Goal: Information Seeking & Learning: Learn about a topic

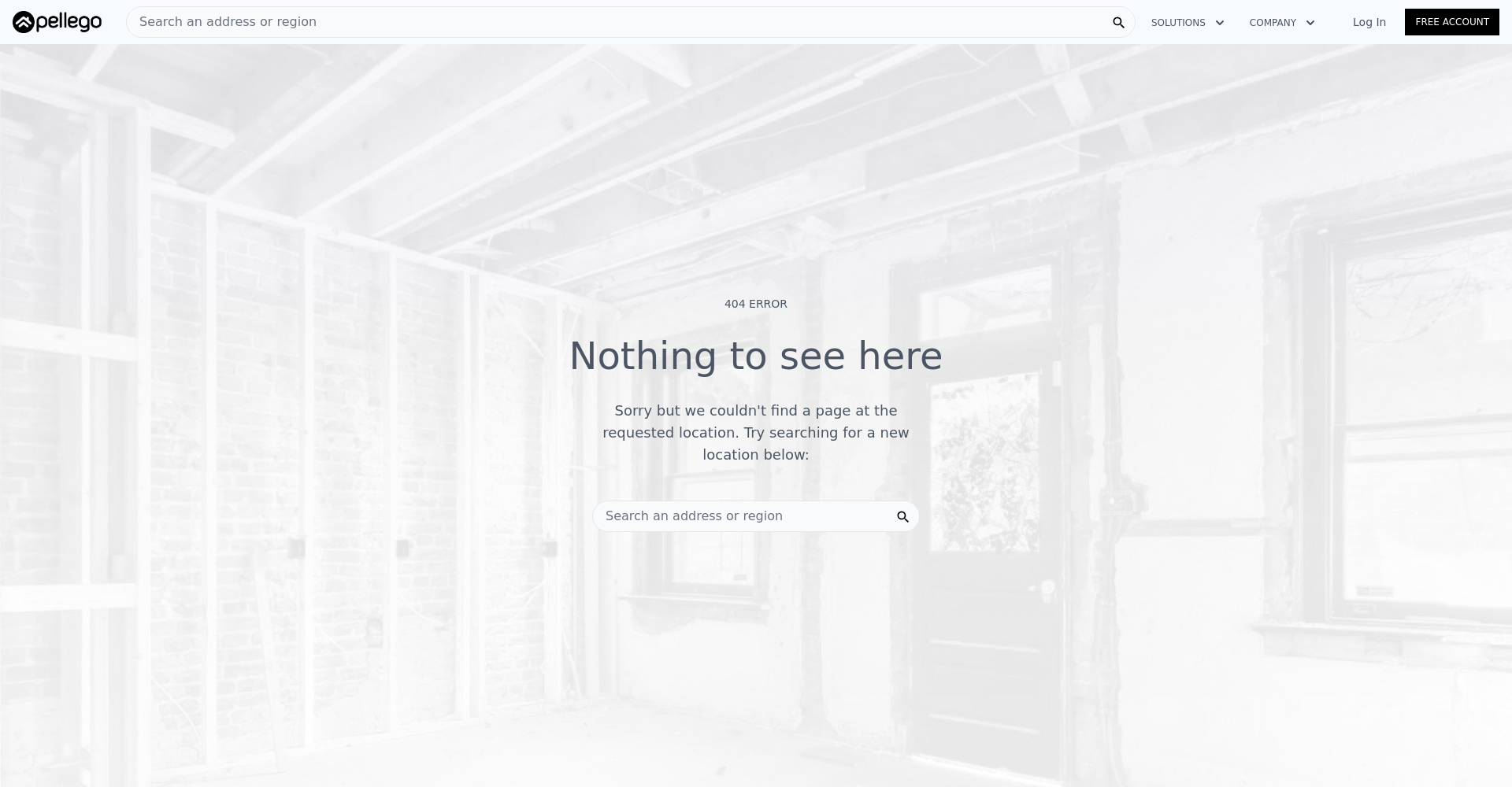
click at [709, 507] on span "Search an address or region" at bounding box center [688, 516] width 190 height 19
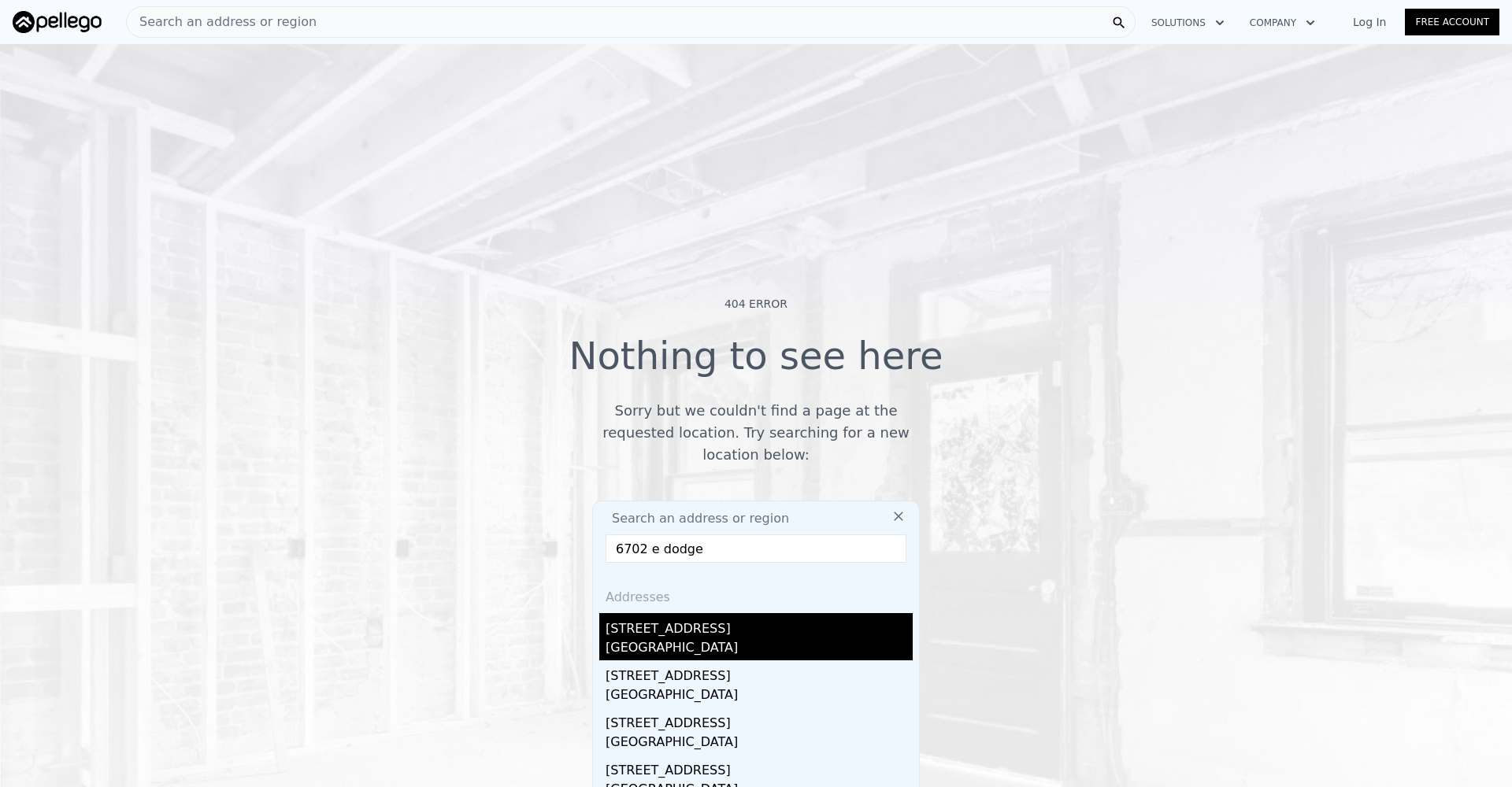
type input "6702 e dodge"
click at [694, 638] on div "[GEOGRAPHIC_DATA]" at bounding box center [759, 649] width 307 height 22
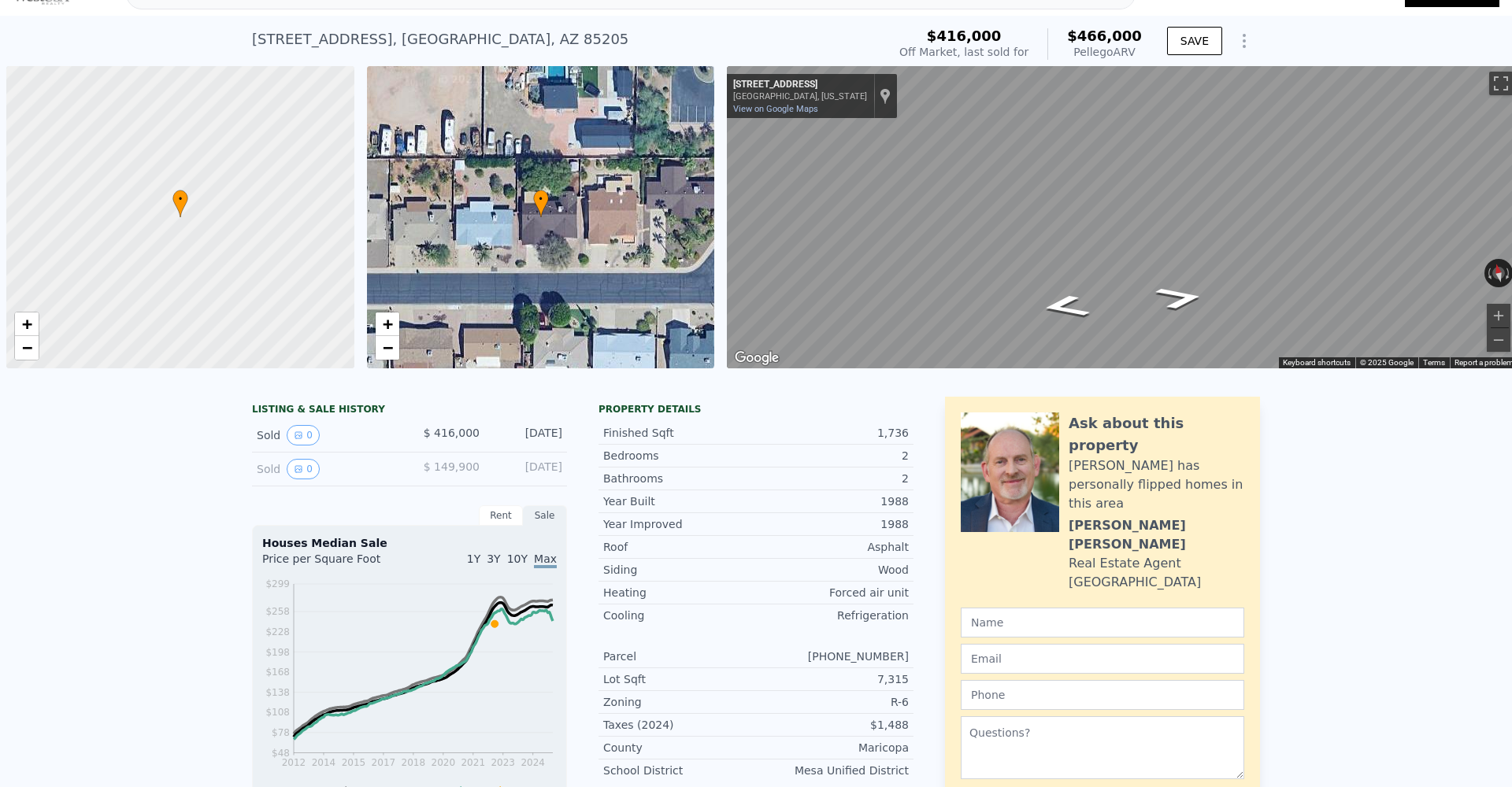
scroll to position [30, 0]
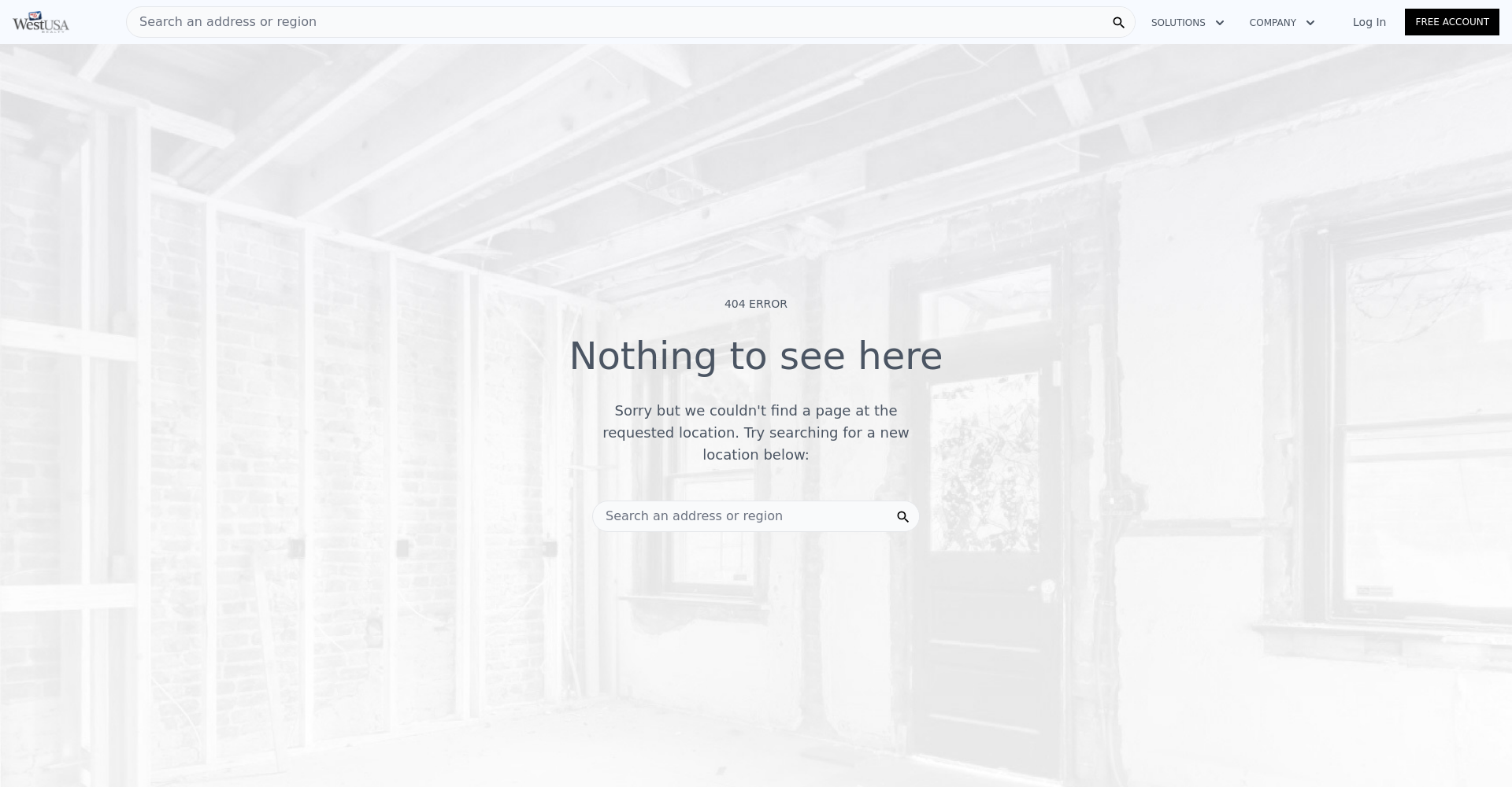
click at [1511, 227] on div "404 Error Nothing to see here Sorry but we couldn't find a page at the requeste…" at bounding box center [756, 431] width 1512 height 787
drag, startPoint x: 1508, startPoint y: 227, endPoint x: 1214, endPoint y: 170, distance: 299.5
click at [1216, 171] on div "404 Error Nothing to see here Sorry but we couldn't find a page at the requeste…" at bounding box center [756, 431] width 1512 height 787
drag, startPoint x: 1511, startPoint y: 210, endPoint x: 1365, endPoint y: 208, distance: 146.0
click at [1367, 208] on div "404 Error Nothing to see here Sorry but we couldn't find a page at the requeste…" at bounding box center [756, 431] width 1512 height 787
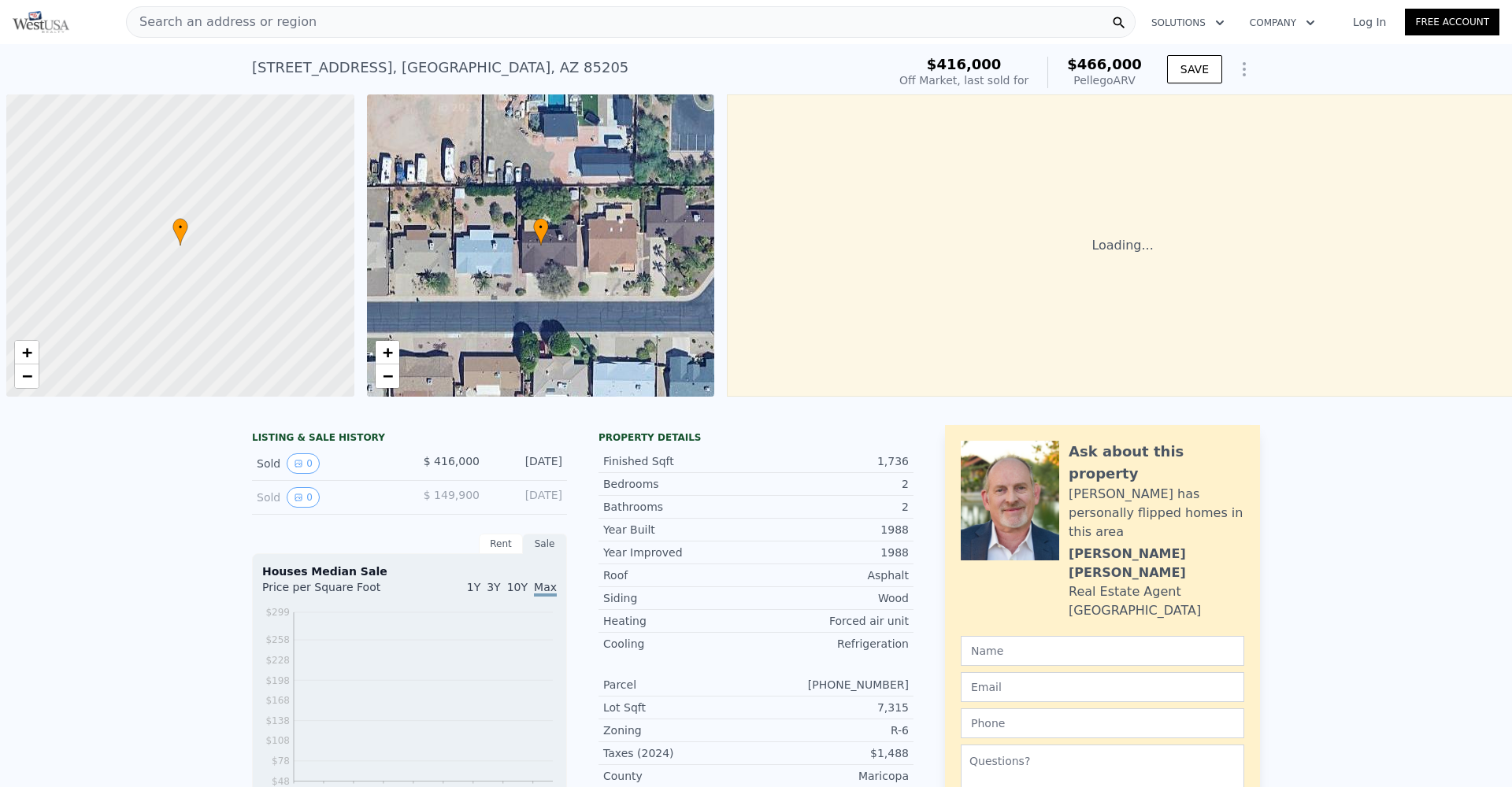
scroll to position [0, 6]
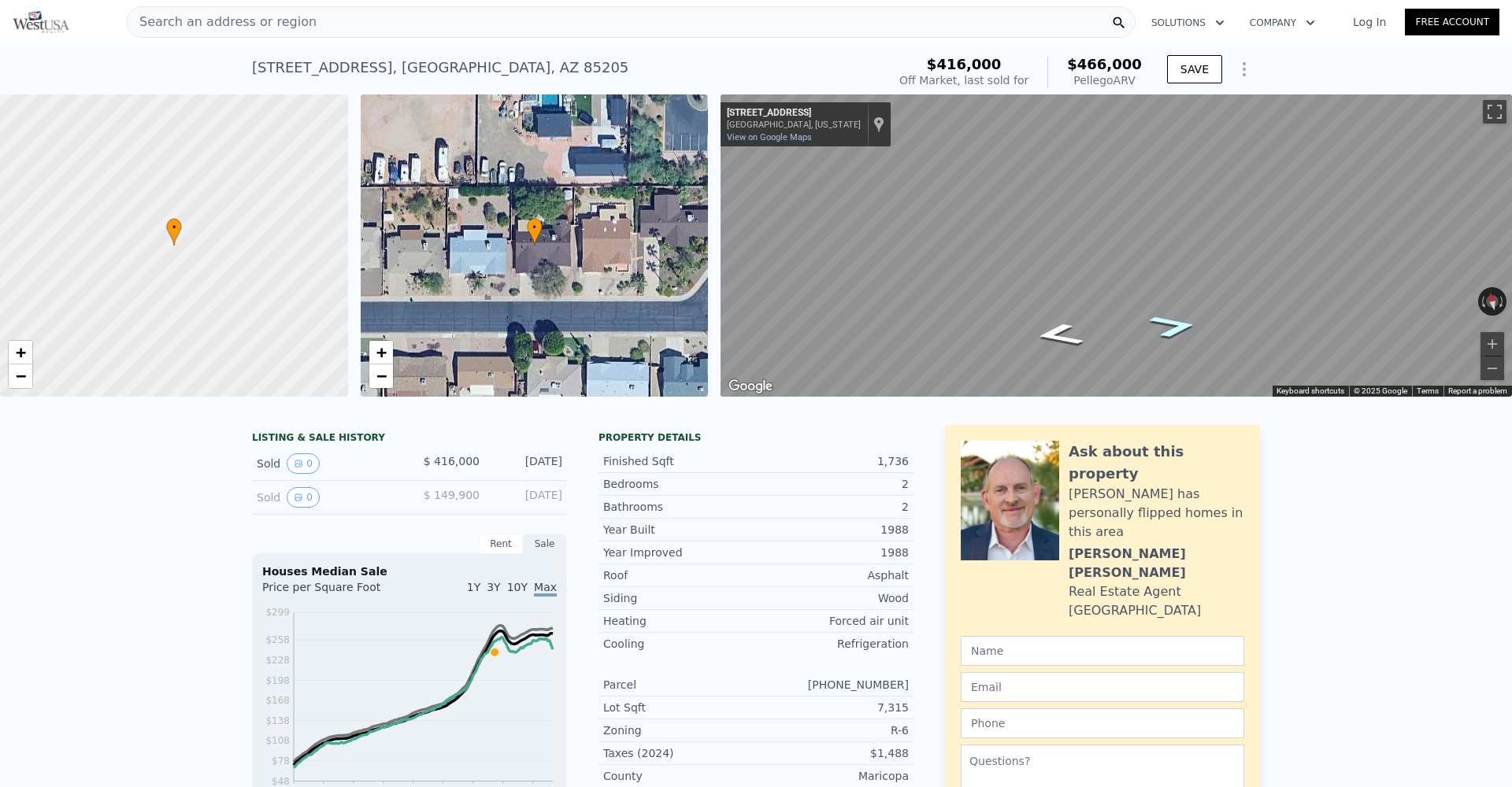
click at [1182, 325] on icon "Go East, E Dodge St" at bounding box center [1173, 327] width 90 height 35
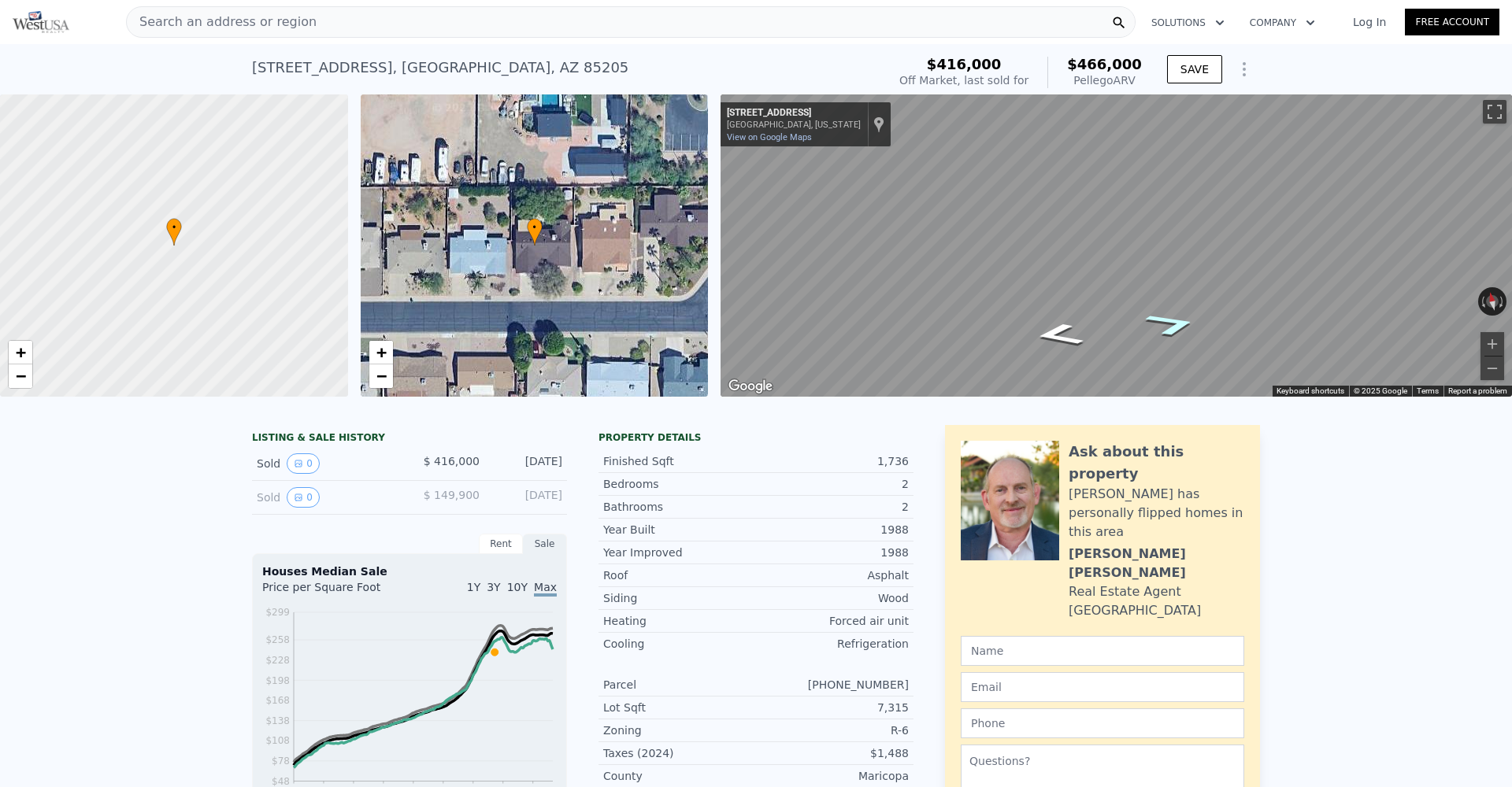
click at [1182, 325] on icon "Go East, E Dodge St" at bounding box center [1173, 324] width 99 height 36
click at [1177, 316] on icon "Go East, E Dodge St" at bounding box center [1165, 320] width 113 height 38
click at [1051, 336] on icon "Go West, E Dodge St" at bounding box center [1069, 341] width 113 height 38
click at [1051, 336] on icon "Go West, E Dodge St" at bounding box center [1061, 337] width 99 height 36
click at [1056, 336] on icon "Go West, E Dodge St" at bounding box center [1058, 335] width 90 height 35
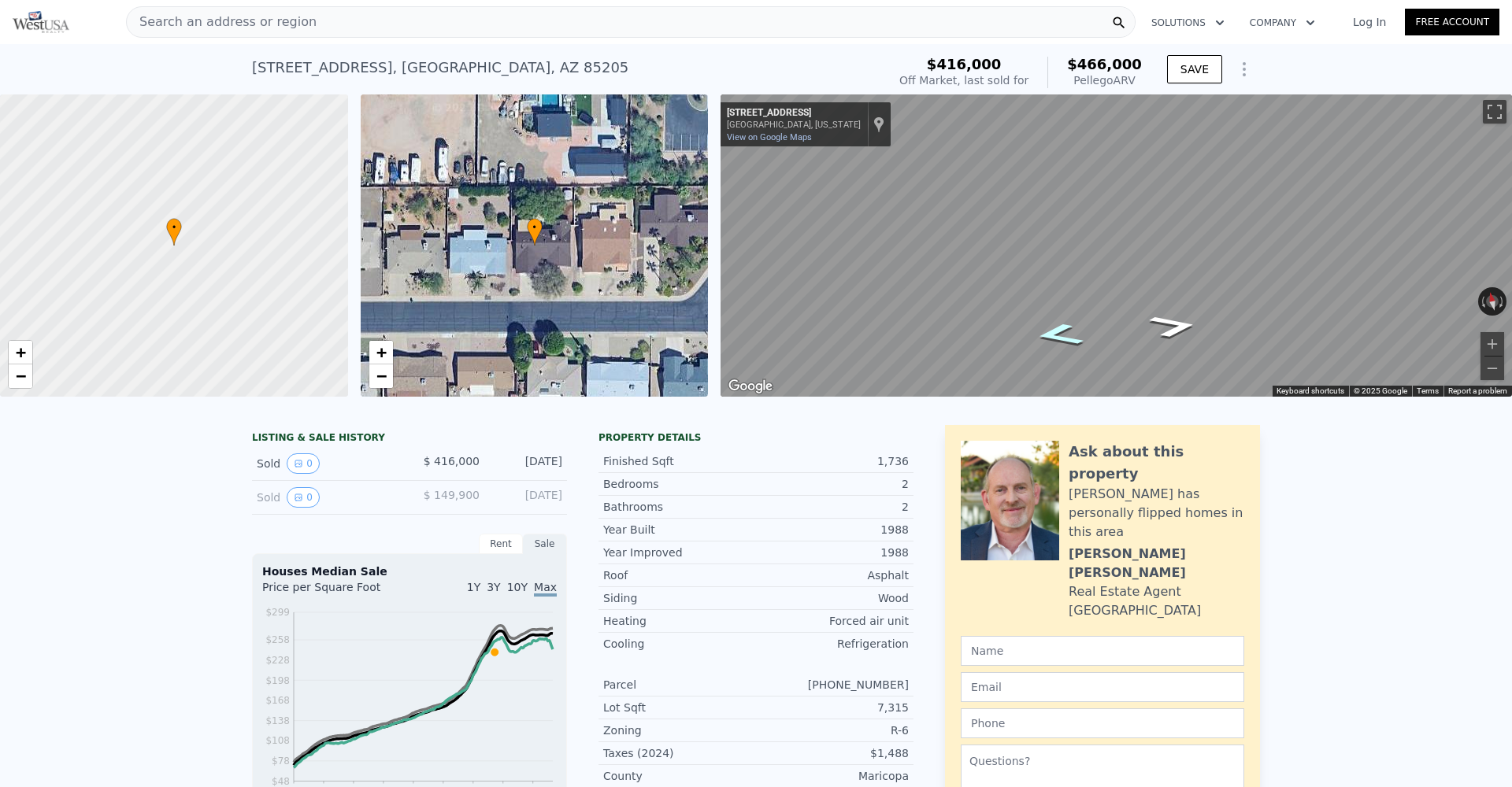
click at [1056, 336] on icon "Go West, E Dodge St" at bounding box center [1058, 335] width 90 height 35
